Goal: Task Accomplishment & Management: Complete application form

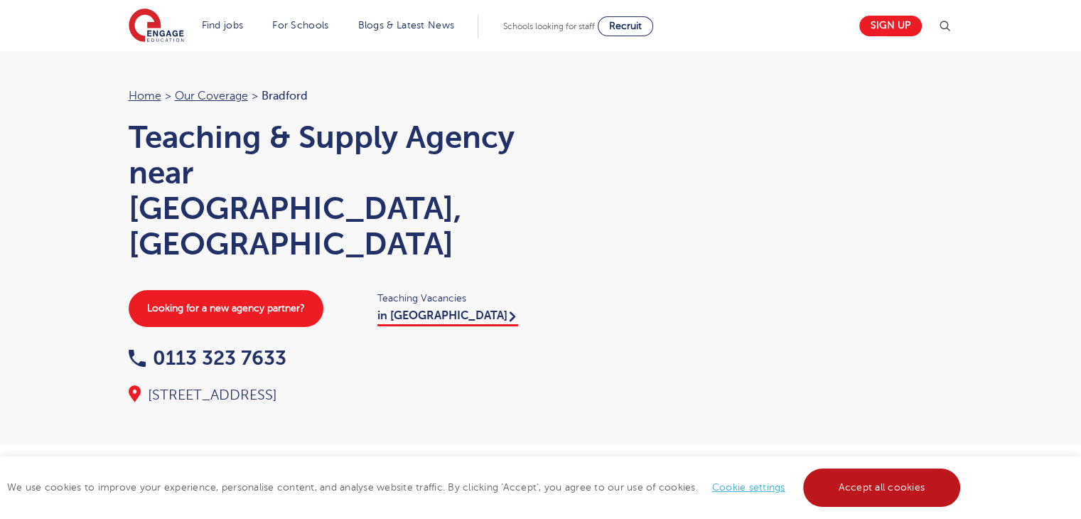
click at [827, 489] on link "Accept all cookies" at bounding box center [882, 488] width 158 height 38
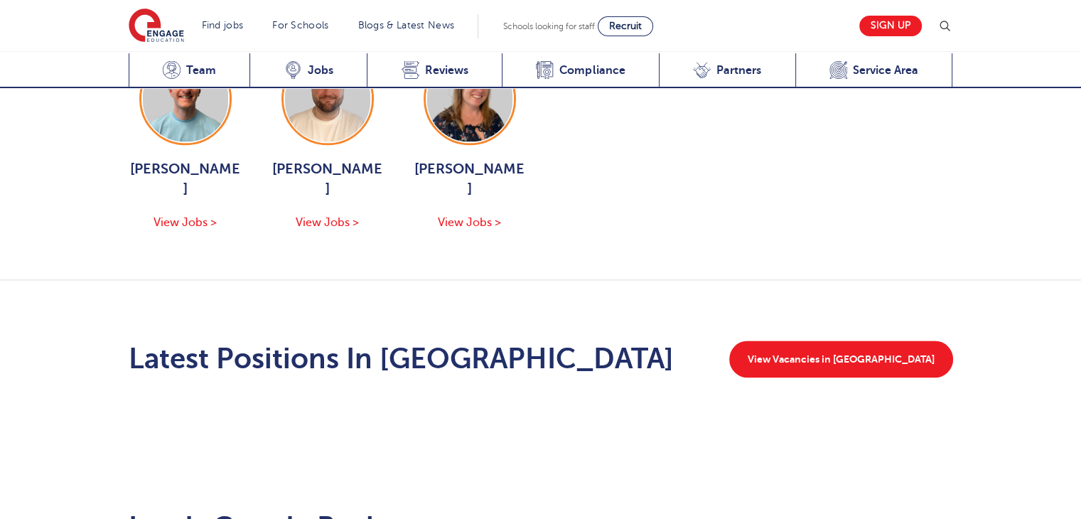
scroll to position [1695, 0]
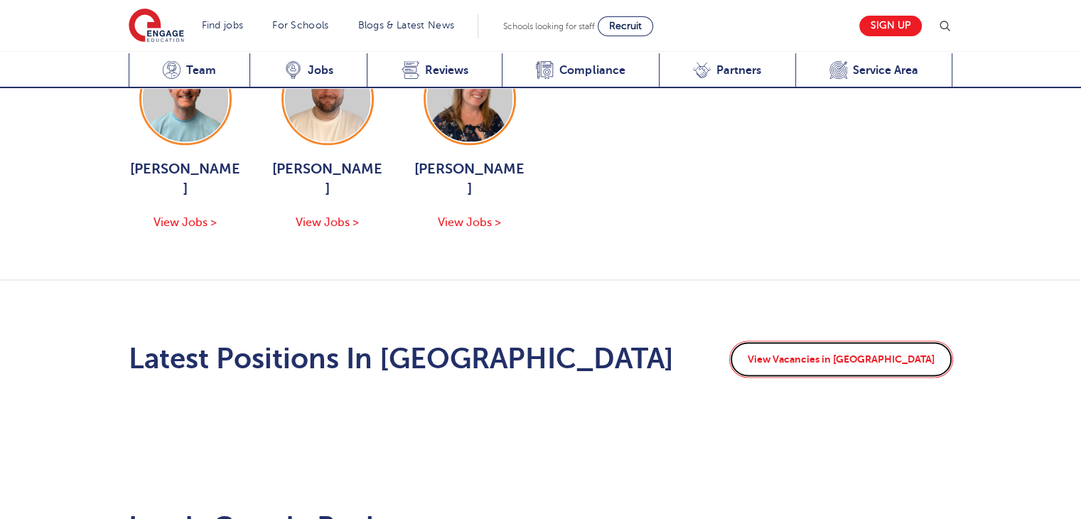
click at [816, 341] on link "View Vacancies in Bradford" at bounding box center [841, 359] width 224 height 37
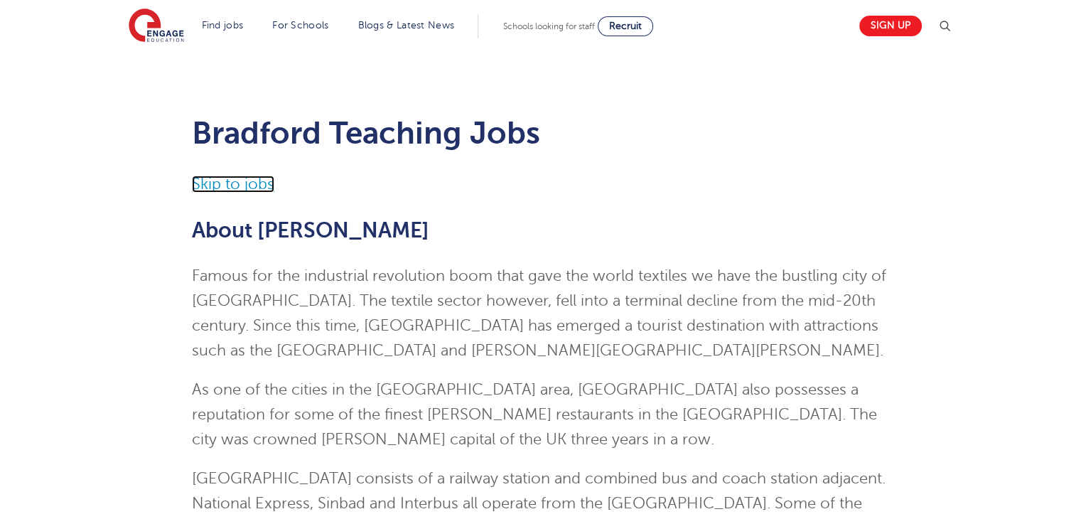
click at [232, 188] on link "Skip to jobs" at bounding box center [233, 184] width 82 height 17
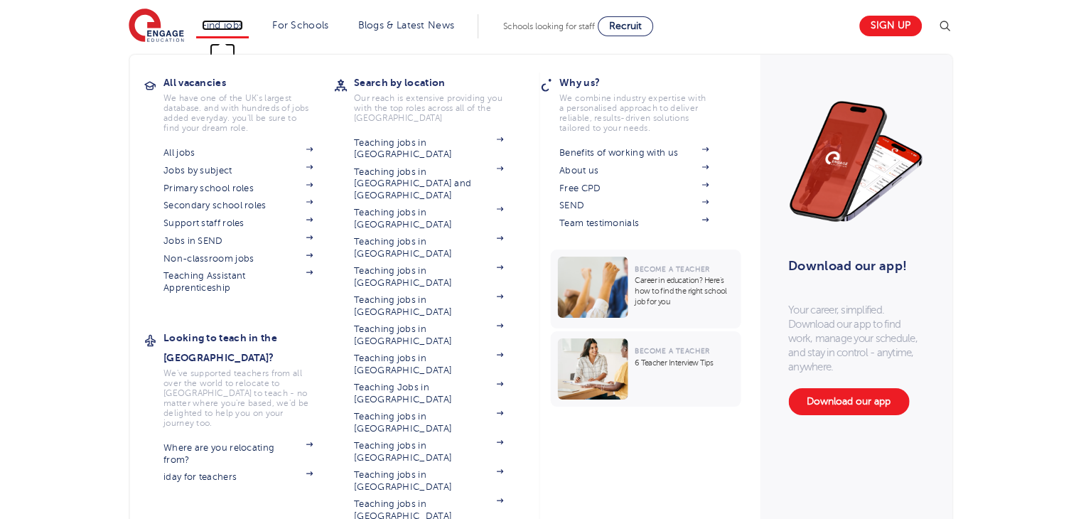
click at [219, 23] on link "Find jobs" at bounding box center [223, 25] width 42 height 11
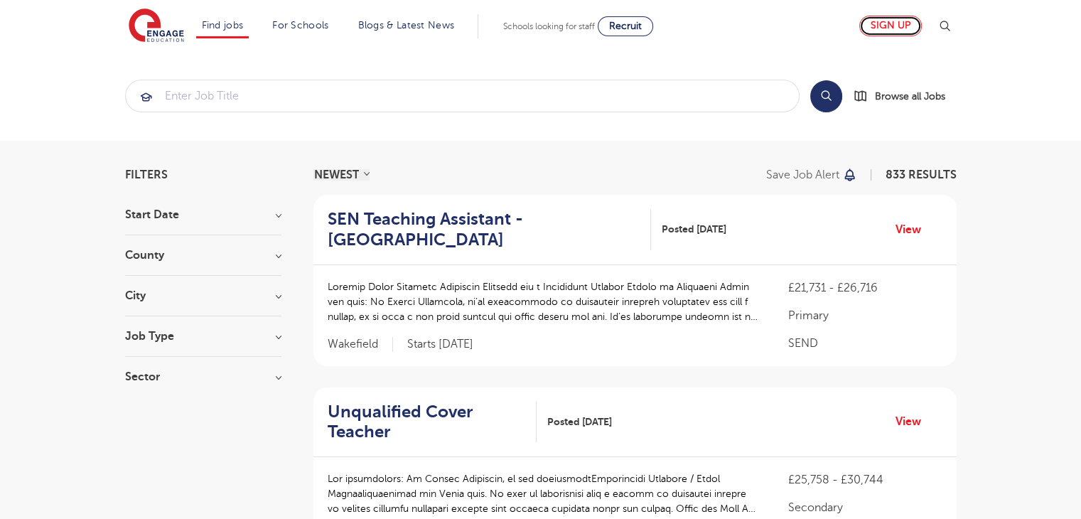
click at [879, 32] on link "Sign up" at bounding box center [891, 26] width 63 height 21
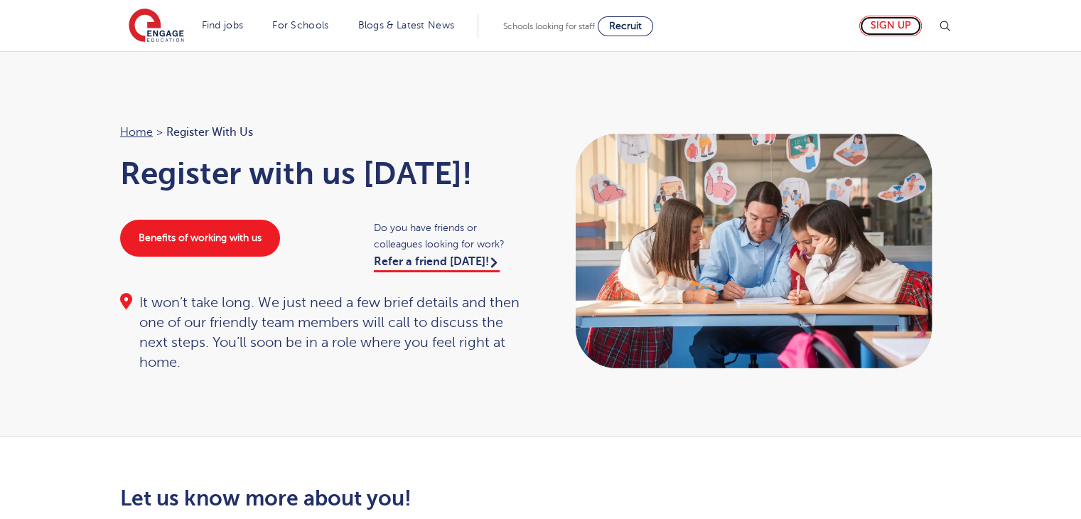
click at [894, 21] on link "Sign up" at bounding box center [891, 26] width 63 height 21
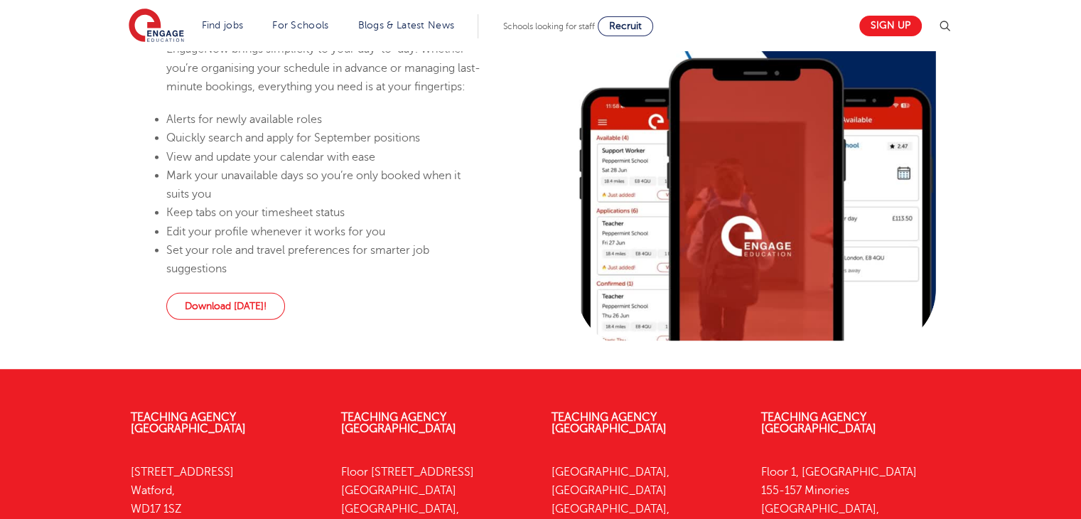
scroll to position [1135, 0]
